Goal: Information Seeking & Learning: Learn about a topic

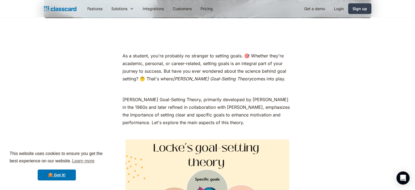
scroll to position [273, 0]
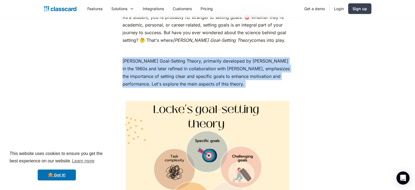
drag, startPoint x: 121, startPoint y: 41, endPoint x: 204, endPoint y: 63, distance: 86.2
copy p "[PERSON_NAME] Goal-Setting Theory, primarily developed by [PERSON_NAME] in the …"
click at [214, 66] on p "[PERSON_NAME] Goal-Setting Theory, primarily developed by [PERSON_NAME] in the …" at bounding box center [208, 72] width 170 height 31
drag, startPoint x: 209, startPoint y: 66, endPoint x: 122, endPoint y: 43, distance: 89.2
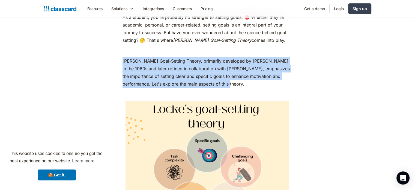
copy p "[PERSON_NAME] Goal-Setting Theory, primarily developed by [PERSON_NAME] in the …"
